Goal: Task Accomplishment & Management: Use online tool/utility

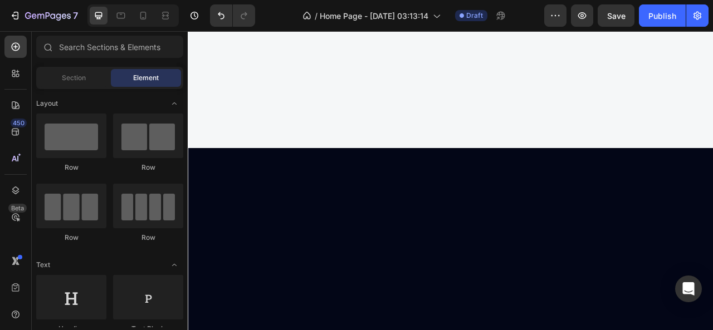
scroll to position [92, 0]
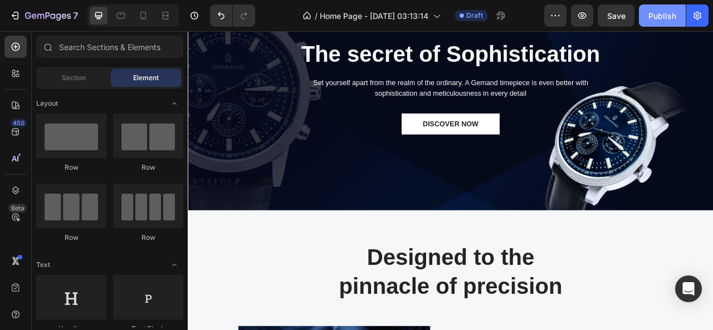
click at [660, 19] on div "Publish" at bounding box center [662, 16] width 28 height 12
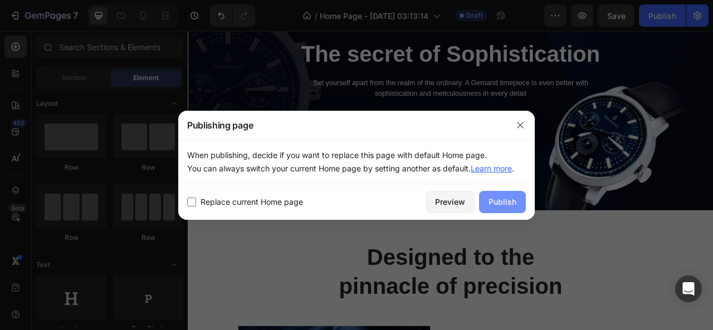
click at [499, 201] on div "Publish" at bounding box center [502, 202] width 28 height 12
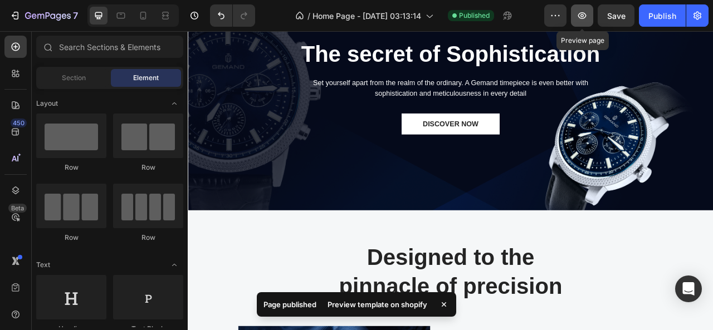
click at [584, 13] on icon "button" at bounding box center [582, 15] width 8 height 7
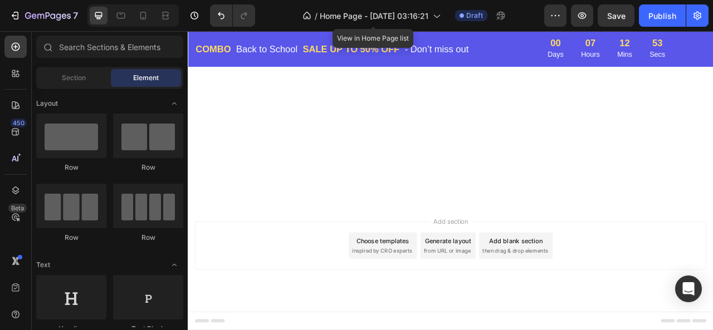
scroll to position [2494, 0]
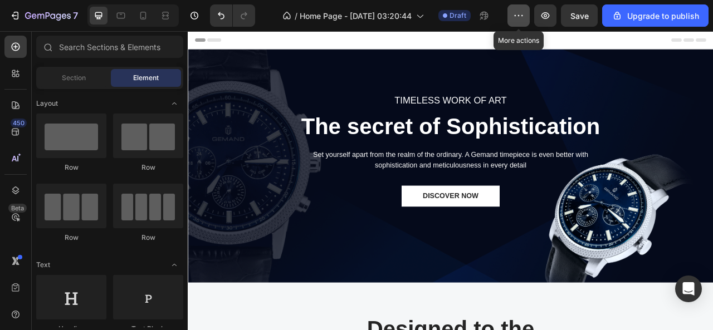
click at [528, 17] on button "button" at bounding box center [518, 15] width 22 height 22
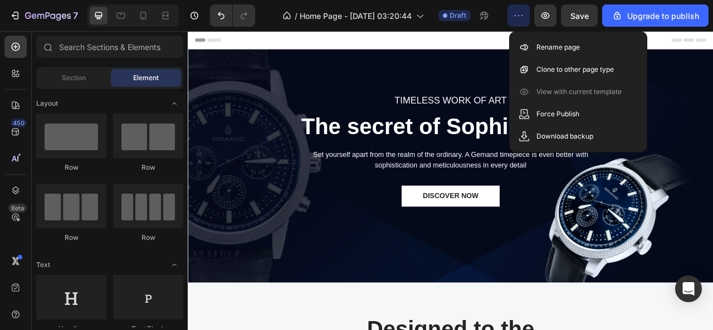
click at [528, 17] on button "button" at bounding box center [518, 15] width 22 height 22
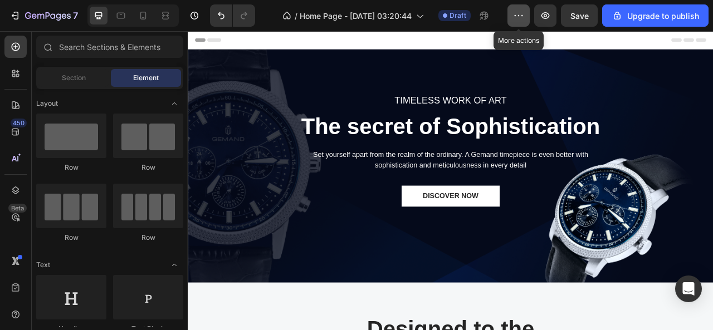
click at [523, 21] on button "button" at bounding box center [518, 15] width 22 height 22
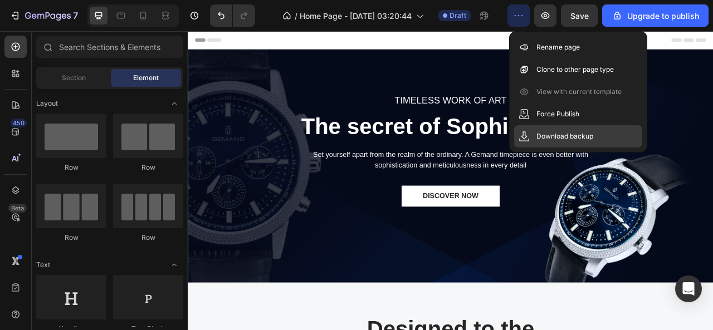
click at [545, 136] on p "Download backup" at bounding box center [564, 136] width 57 height 11
